Goal: Information Seeking & Learning: Find contact information

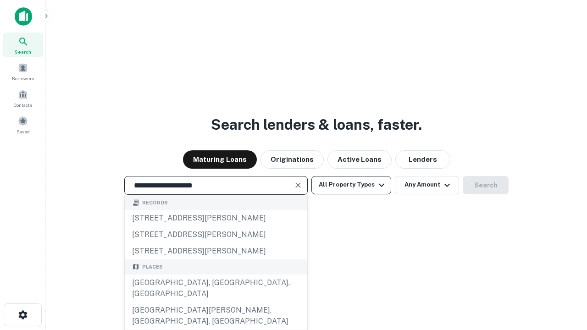
type input "**********"
click at [351, 185] on button "All Property Types" at bounding box center [351, 185] width 80 height 18
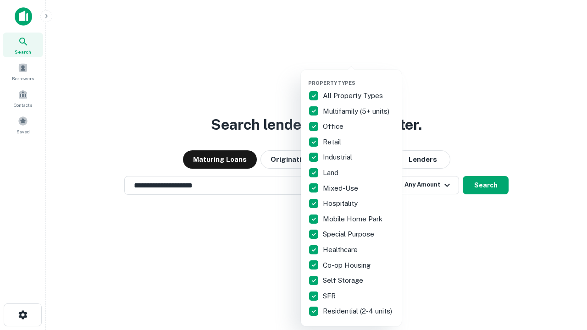
click at [359, 77] on button "button" at bounding box center [358, 77] width 101 height 0
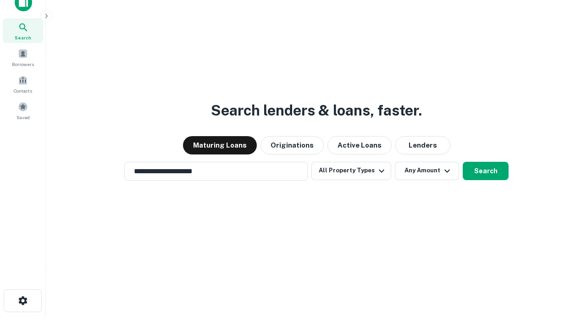
scroll to position [6, 110]
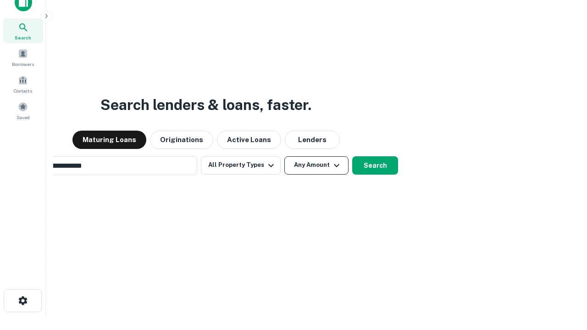
click at [284, 156] on button "Any Amount" at bounding box center [316, 165] width 64 height 18
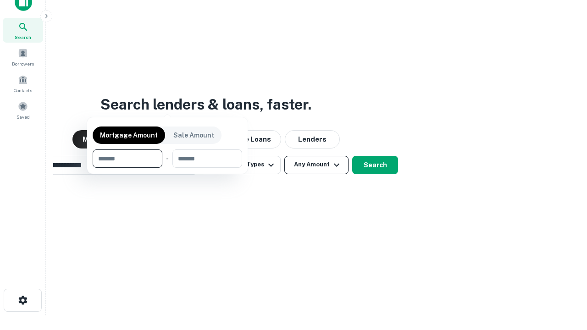
scroll to position [66, 259]
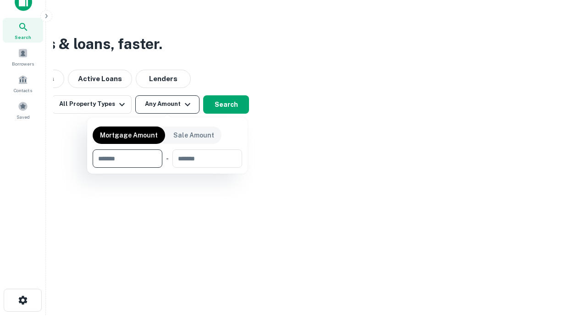
type input "*******"
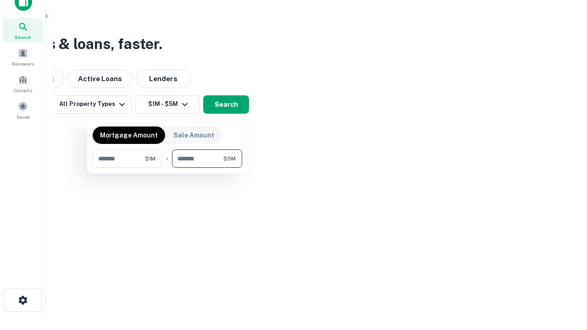
type input "*******"
click at [167, 168] on button "button" at bounding box center [167, 168] width 149 height 0
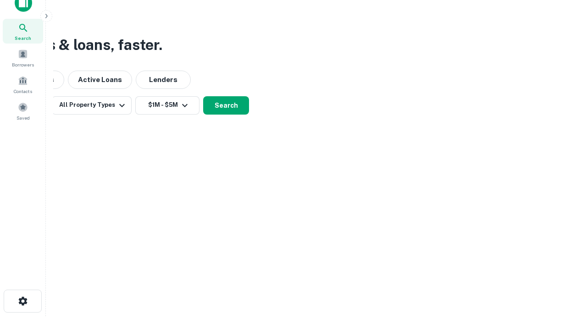
scroll to position [6, 169]
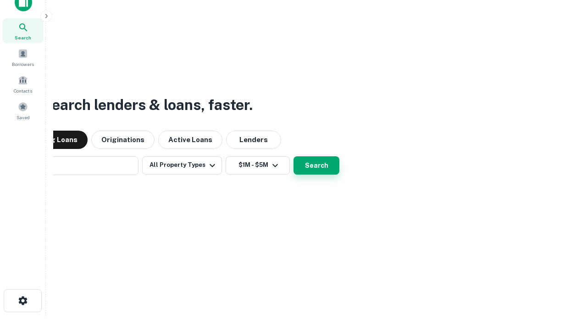
click at [293, 156] on button "Search" at bounding box center [316, 165] width 46 height 18
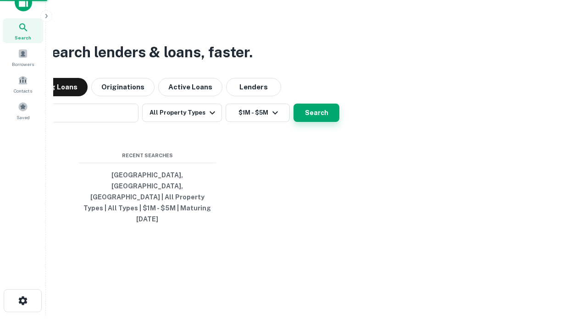
scroll to position [24, 259]
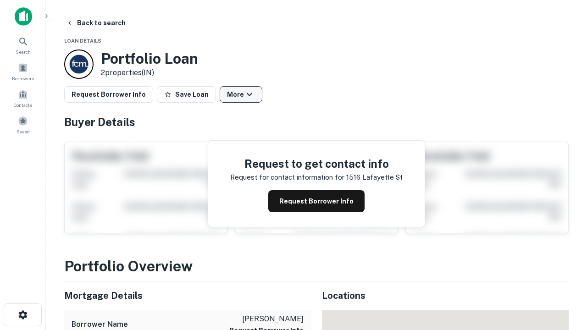
click at [241, 94] on button "More" at bounding box center [241, 94] width 43 height 17
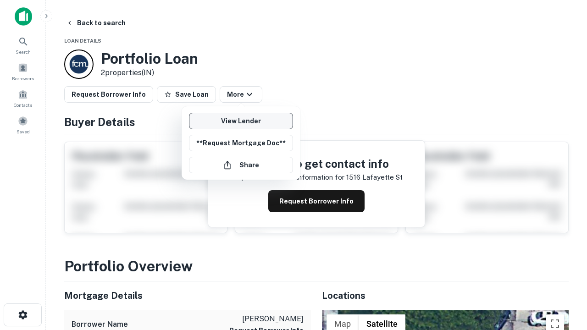
click at [241, 121] on link "View Lender" at bounding box center [241, 121] width 104 height 17
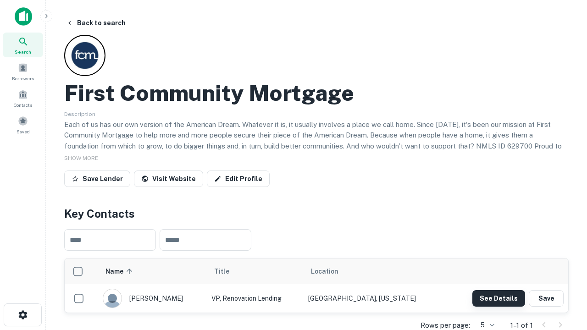
click at [498, 298] on button "See Details" at bounding box center [498, 298] width 53 height 17
click at [22, 315] on icon "button" at bounding box center [22, 314] width 11 height 11
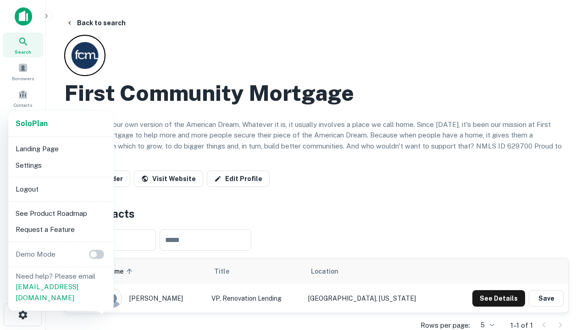
click at [61, 189] on li "Logout" at bounding box center [61, 189] width 98 height 17
